Goal: Information Seeking & Learning: Find specific fact

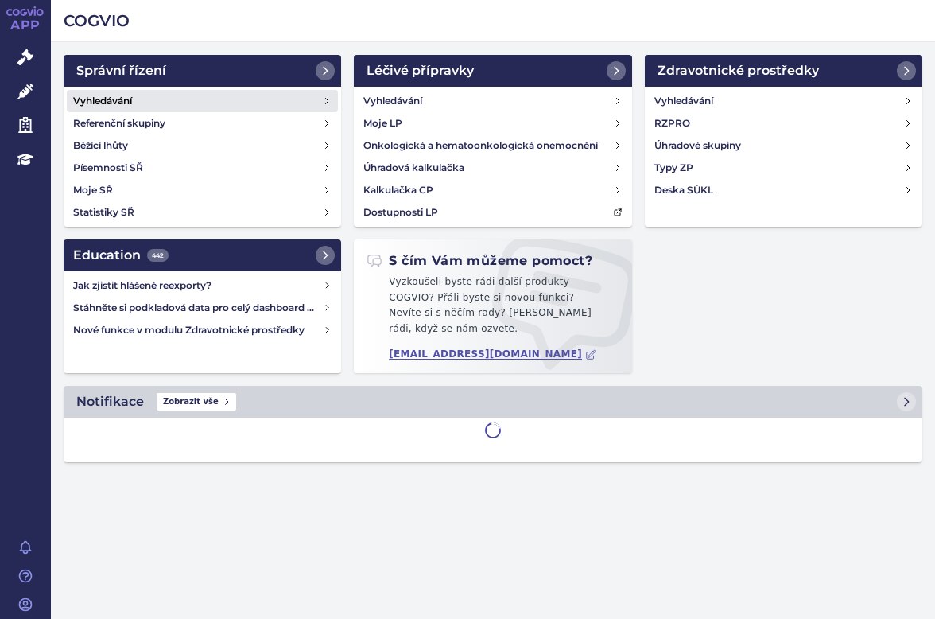
click at [91, 101] on h4 "Vyhledávání" at bounding box center [102, 101] width 59 height 16
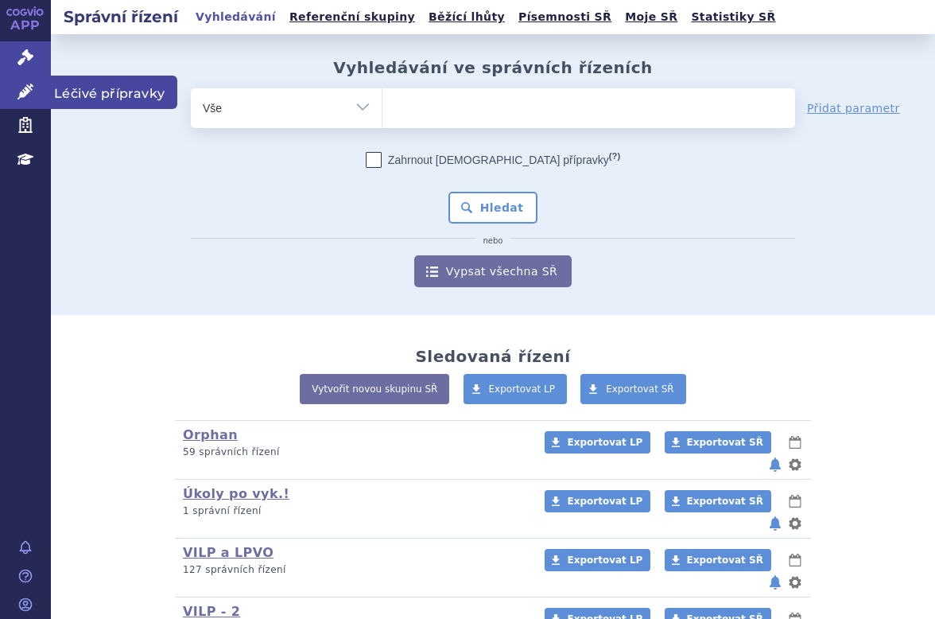
click at [33, 91] on icon at bounding box center [25, 92] width 16 height 16
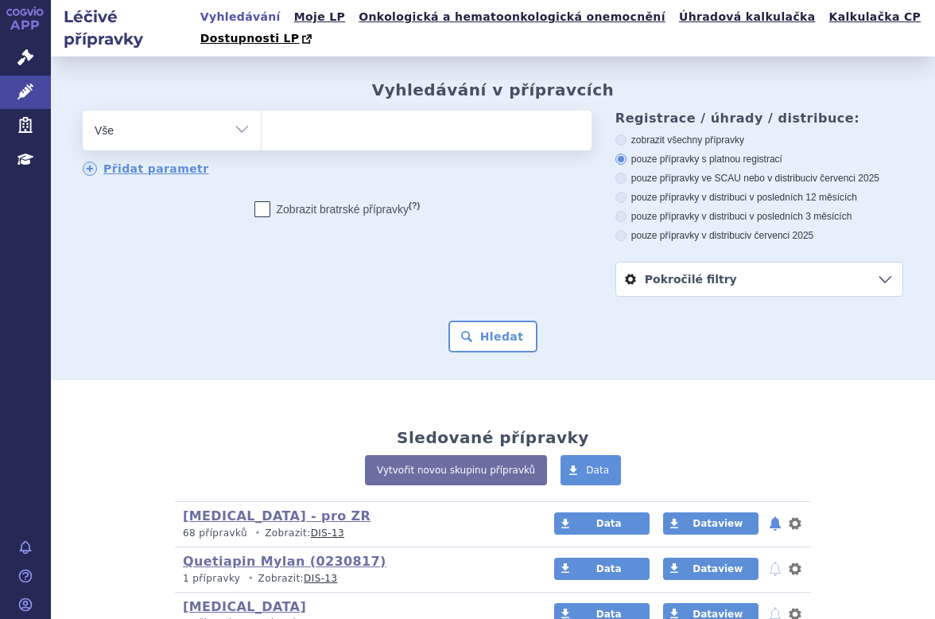
click at [292, 134] on ul at bounding box center [424, 127] width 325 height 33
click at [262, 134] on select at bounding box center [261, 130] width 1 height 40
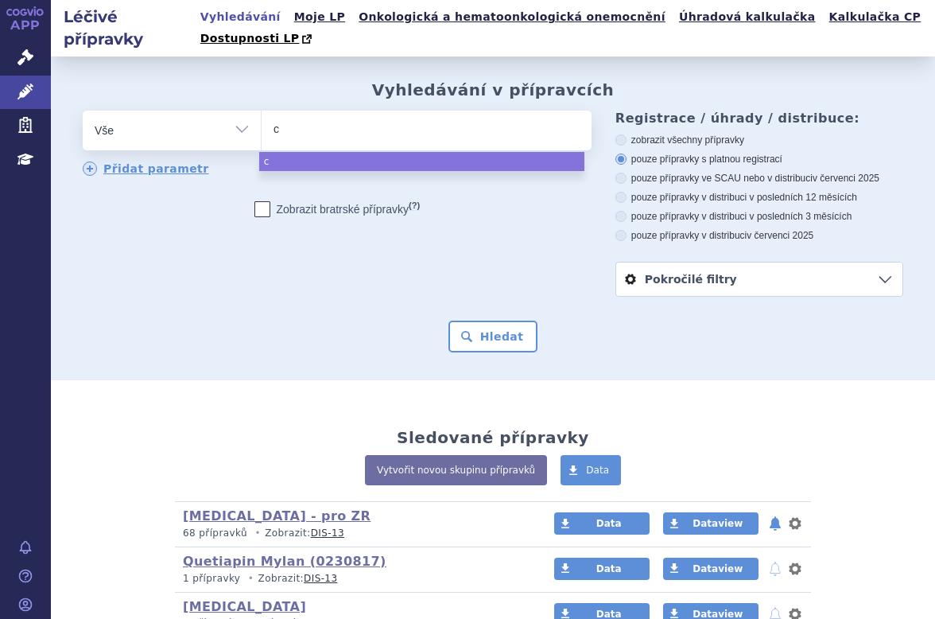
type input "cr"
type input "crys"
type input "crysv"
type input "crysvi"
type input "crysvita"
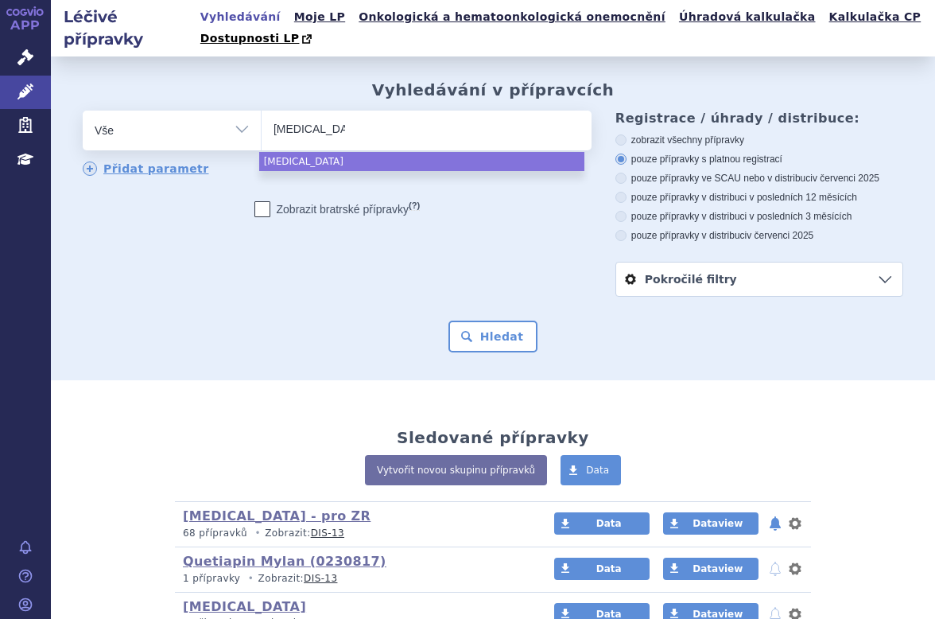
select select "crysvita"
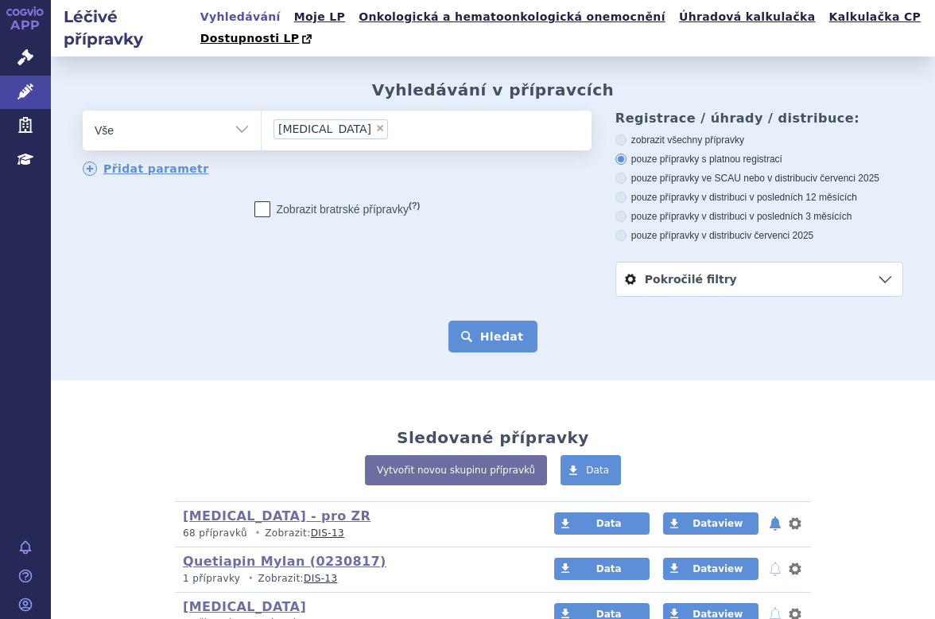
click at [499, 333] on button "Hledat" at bounding box center [494, 337] width 90 height 32
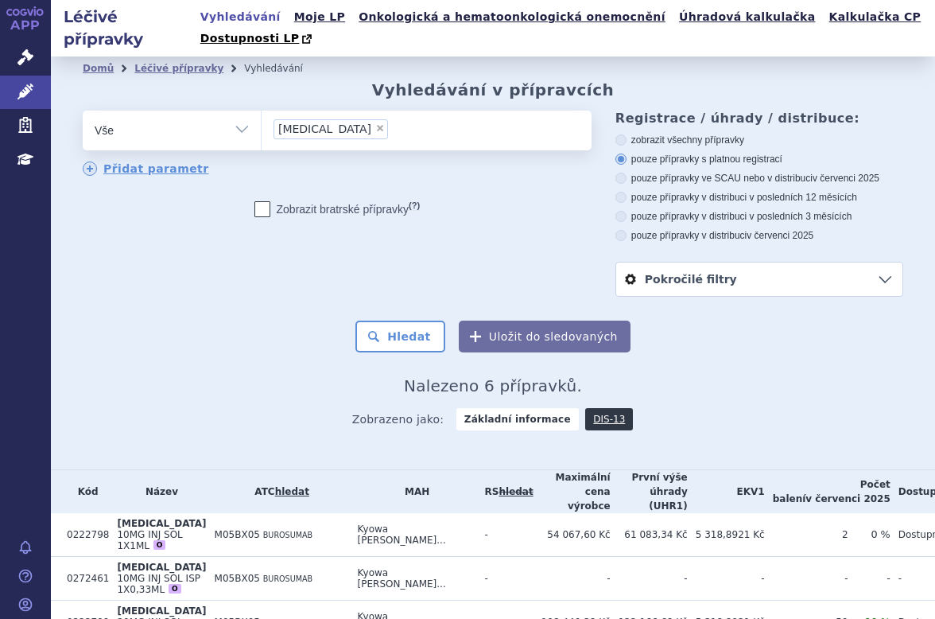
scroll to position [174, 0]
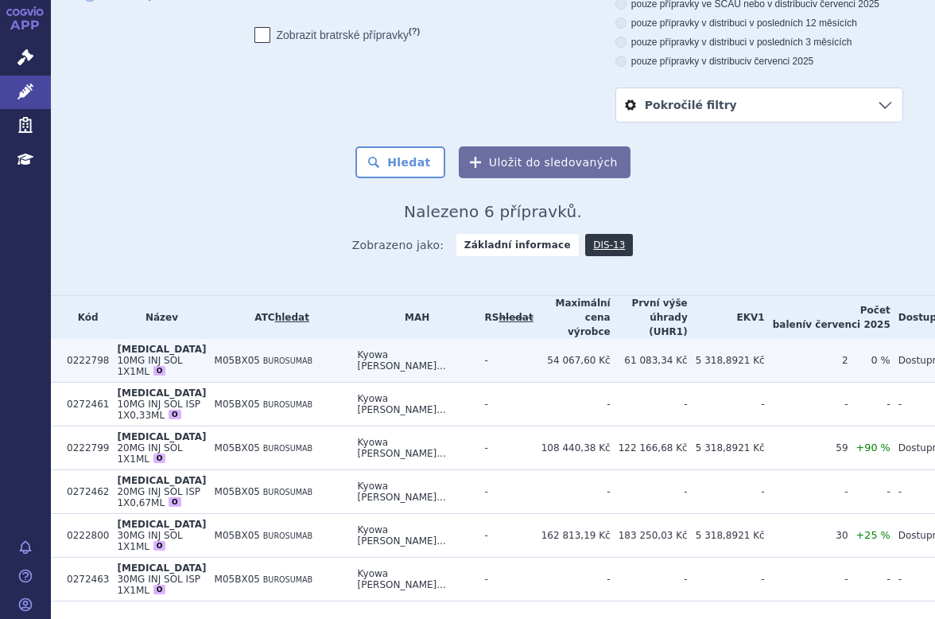
click at [300, 346] on td "M05BX05 BUROSUMAB" at bounding box center [278, 361] width 143 height 44
click at [312, 340] on td "M05BX05 BUROSUMAB" at bounding box center [278, 361] width 143 height 44
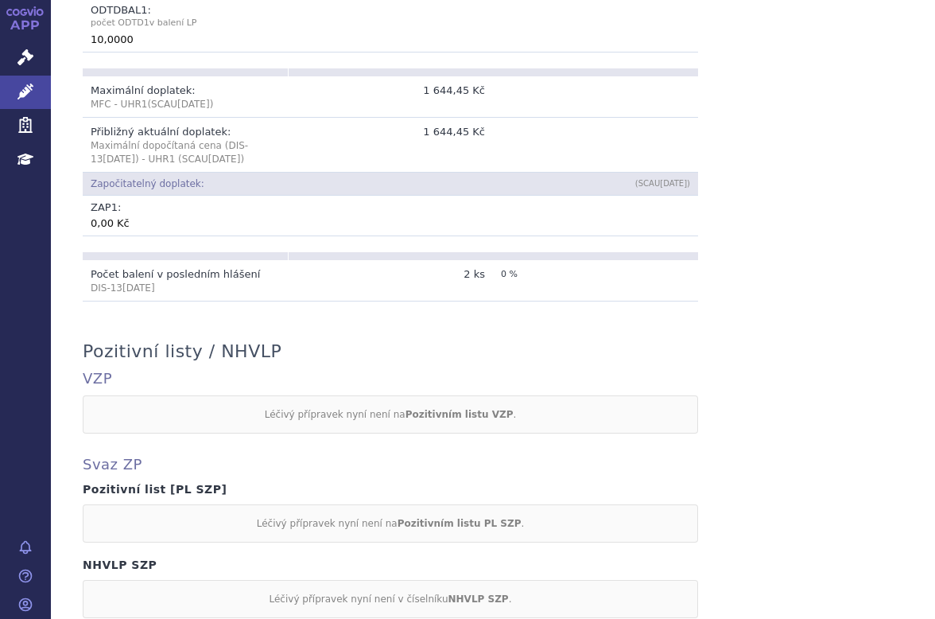
scroll to position [1445, 0]
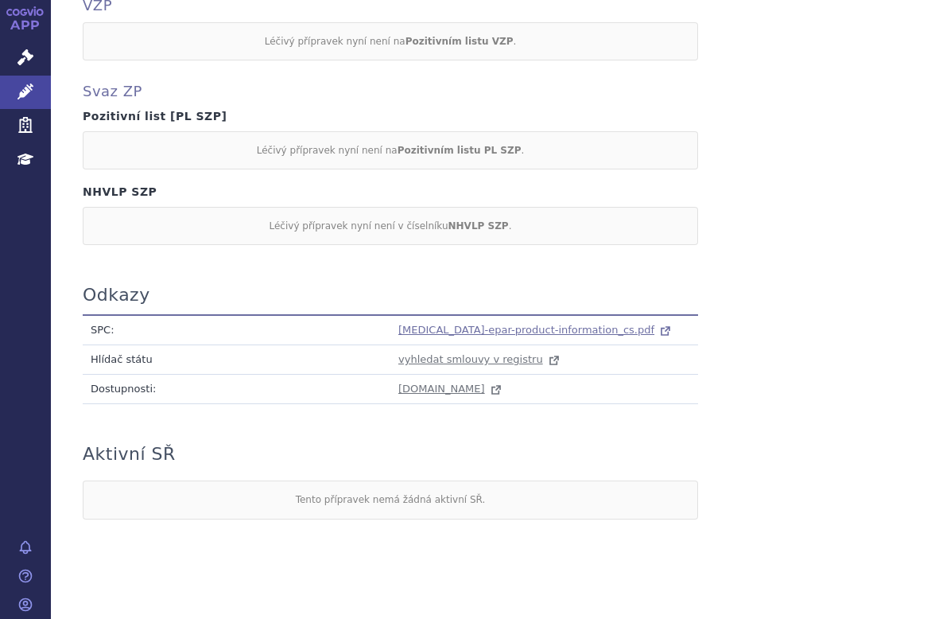
click at [453, 324] on span "[MEDICAL_DATA]-epar-product-information_cs.pdf" at bounding box center [526, 330] width 256 height 12
